Goal: Task Accomplishment & Management: Manage account settings

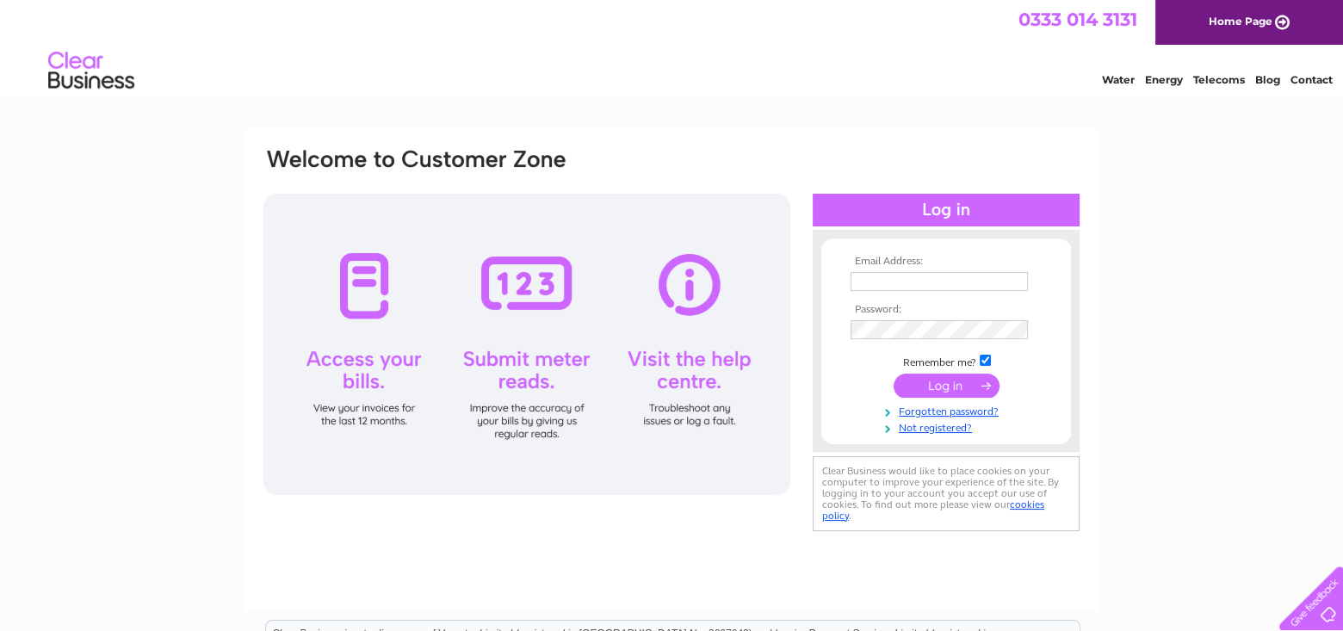
type input "accounts.payable@rhp.org.uk"
click at [947, 392] on input "submit" at bounding box center [947, 386] width 106 height 24
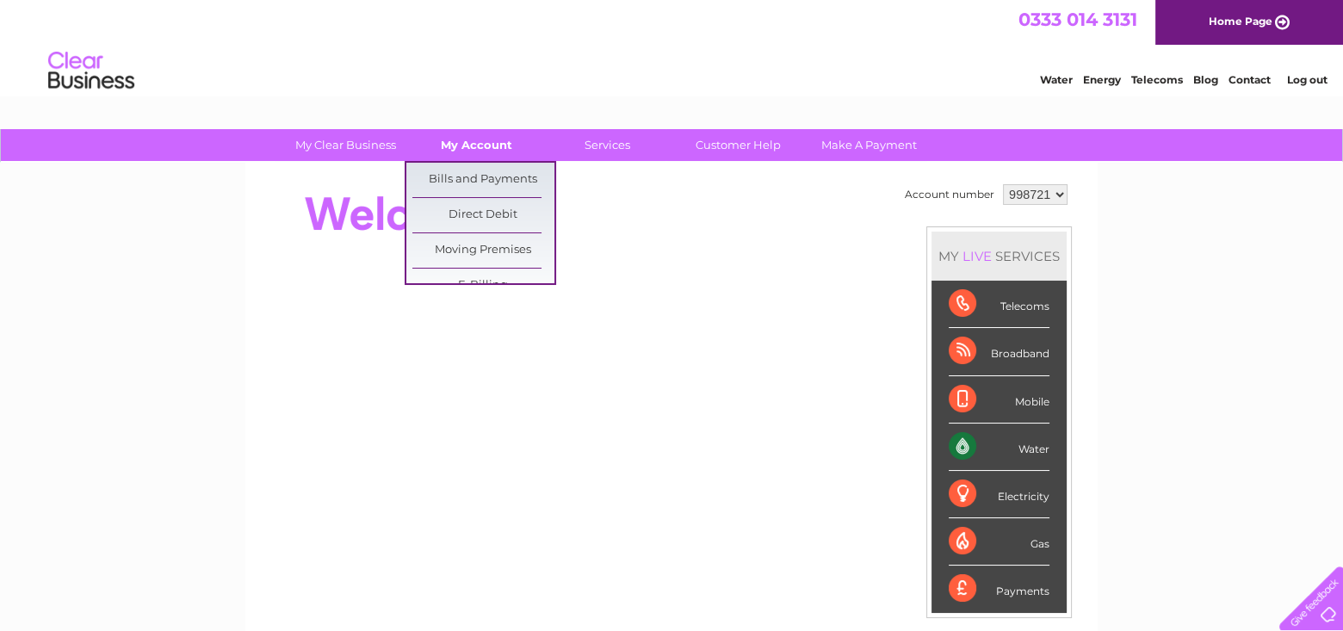
click at [467, 145] on link "My Account" at bounding box center [476, 145] width 142 height 32
click at [467, 164] on link "Bills and Payments" at bounding box center [483, 180] width 142 height 34
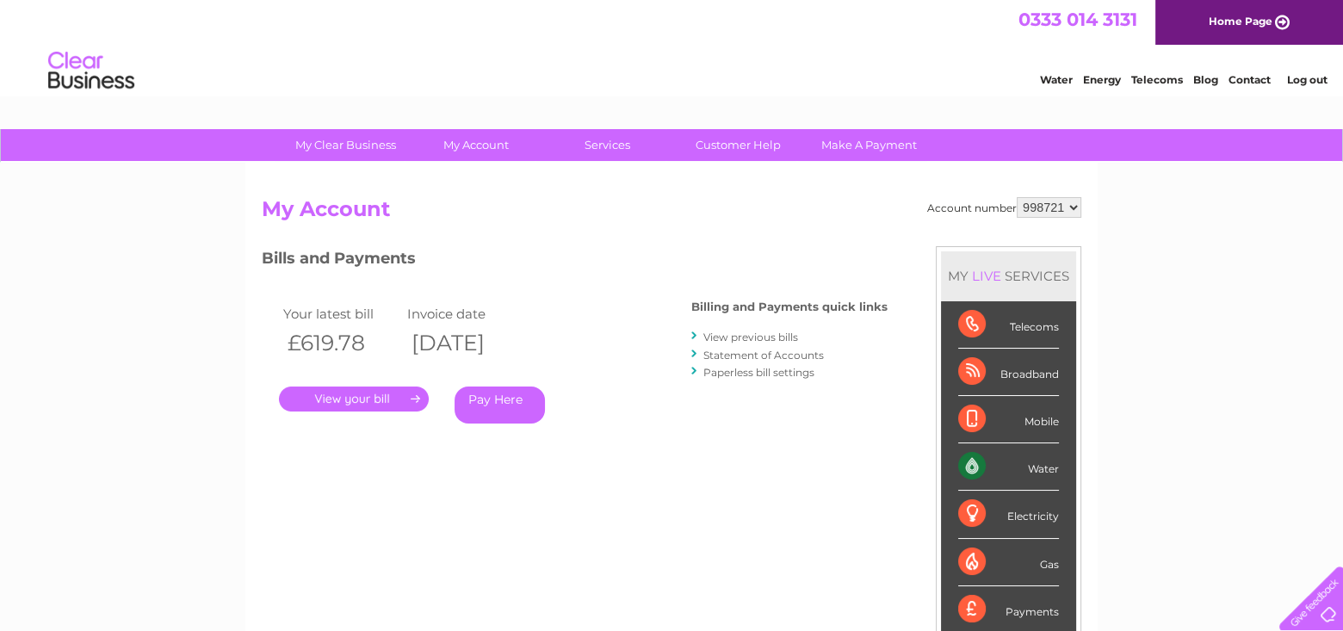
click at [331, 396] on link "." at bounding box center [354, 399] width 150 height 25
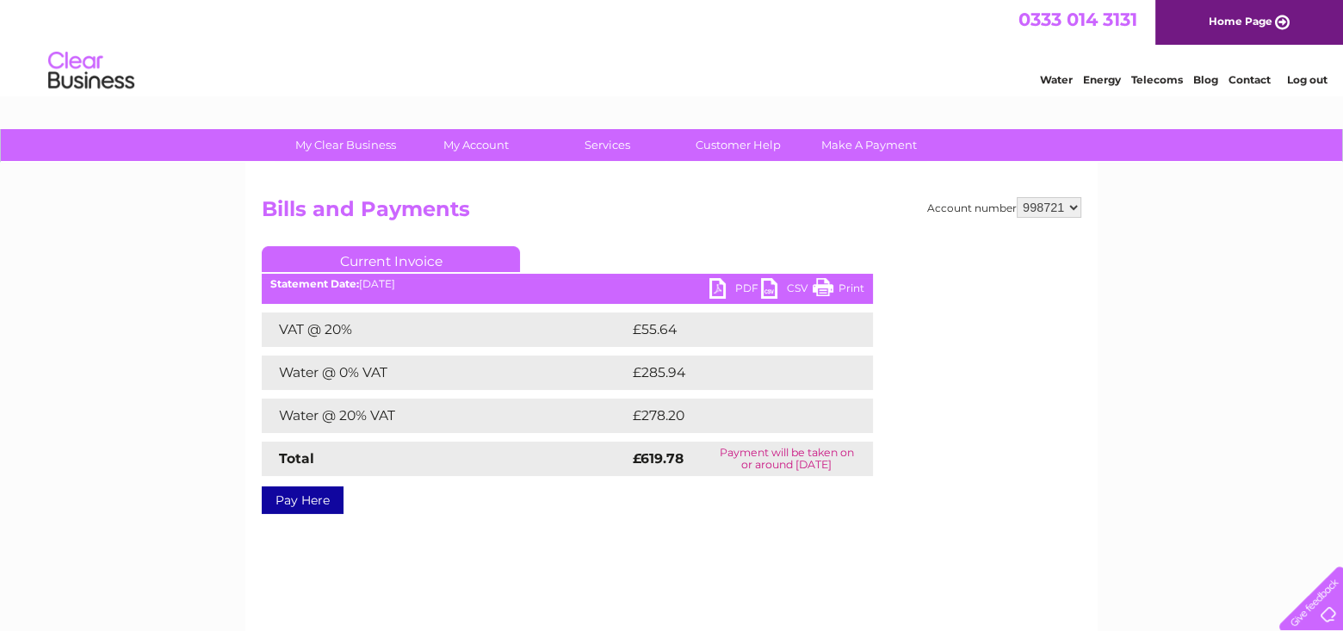
click at [744, 287] on link "PDF" at bounding box center [735, 290] width 52 height 25
